Goal: Task Accomplishment & Management: Manage account settings

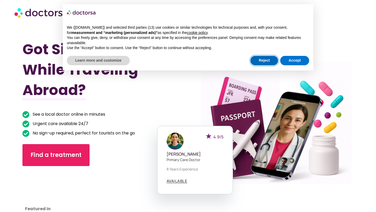
click at [265, 59] on button "Reject" at bounding box center [265, 60] width 28 height 9
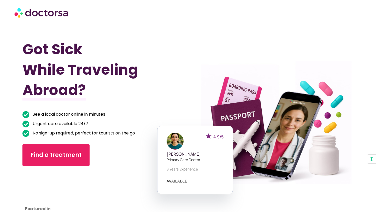
click at [51, 14] on img at bounding box center [41, 13] width 55 height 16
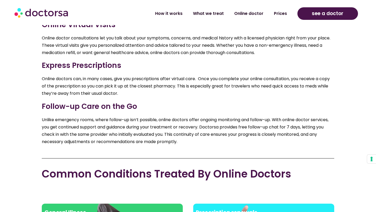
scroll to position [906, 0]
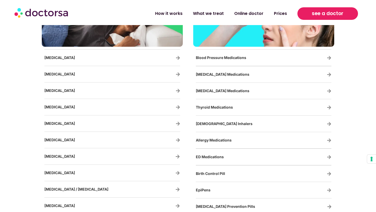
click at [328, 12] on span "see a doctor" at bounding box center [328, 13] width 32 height 8
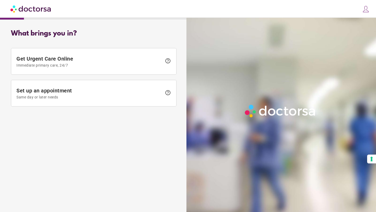
click at [365, 11] on img at bounding box center [366, 8] width 7 height 7
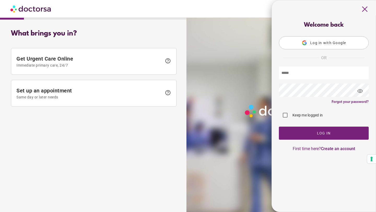
click at [318, 73] on input "text" at bounding box center [324, 73] width 90 height 13
type input "**********"
click at [360, 92] on span "visibility" at bounding box center [360, 91] width 14 height 14
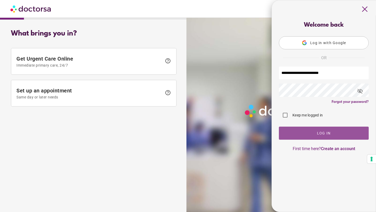
click at [299, 131] on span "button" at bounding box center [324, 133] width 90 height 13
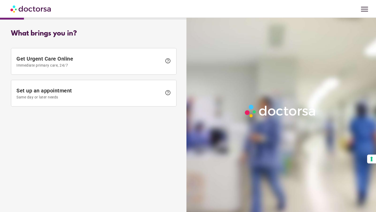
click at [362, 3] on div "menu [PERSON_NAME] close Make a request To all doctors Your appointments Your p…" at bounding box center [188, 9] width 376 height 18
click at [363, 10] on span "menu" at bounding box center [365, 9] width 10 height 10
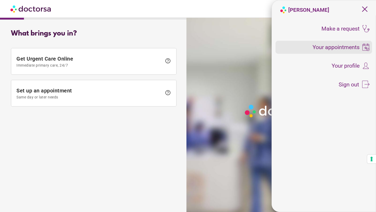
click at [353, 47] on span "Your appointments" at bounding box center [336, 47] width 47 height 6
